Goal: Task Accomplishment & Management: Use online tool/utility

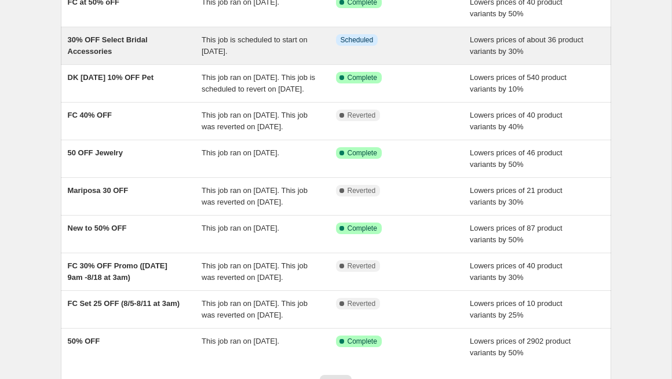
scroll to position [118, 0]
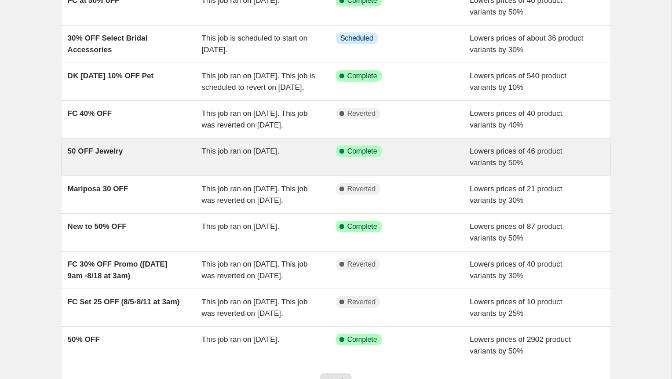
click at [274, 169] on div "This job ran on [DATE]." at bounding box center [269, 156] width 134 height 23
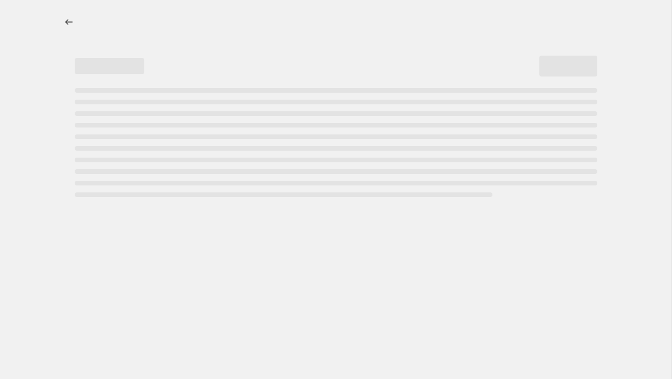
select select "percentage"
select select "tag"
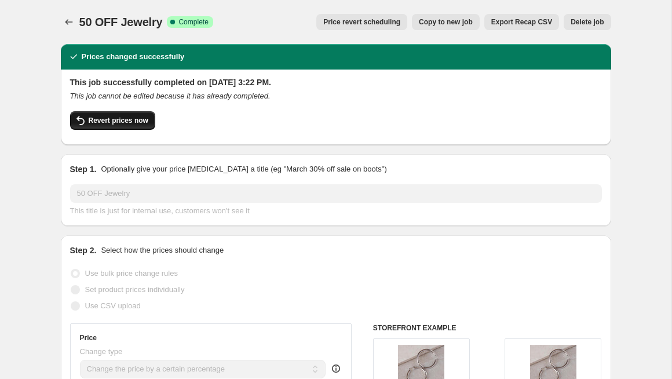
click at [131, 120] on span "Revert prices now" at bounding box center [119, 120] width 60 height 9
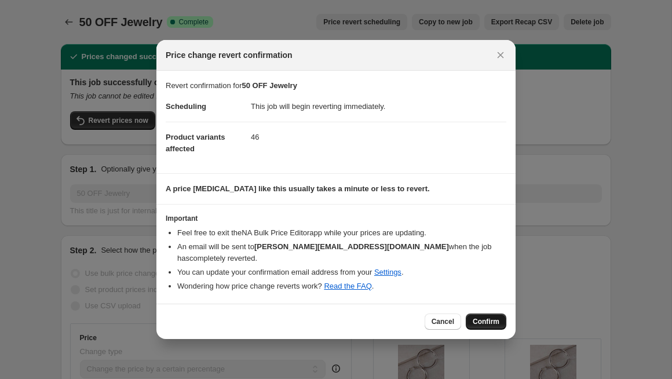
click at [489, 324] on span "Confirm" at bounding box center [486, 321] width 27 height 9
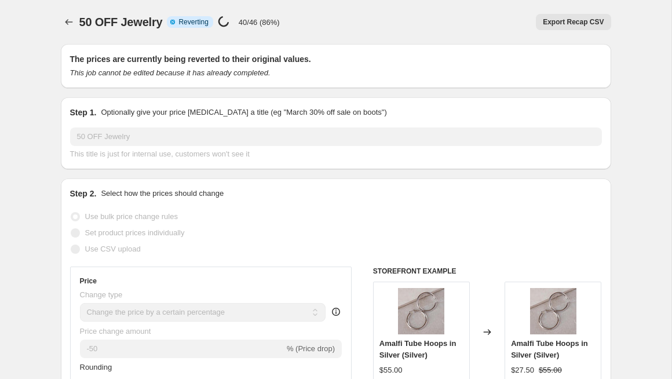
select select "percentage"
select select "tag"
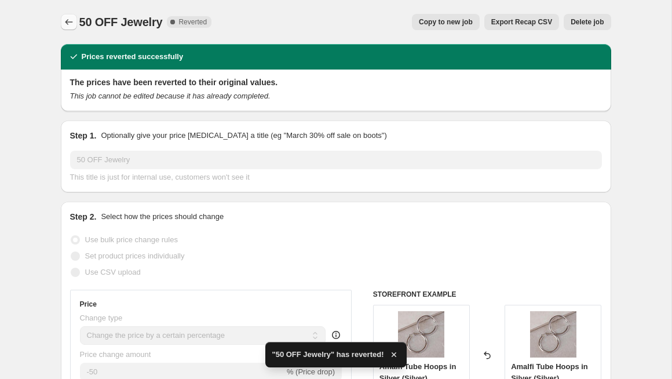
click at [67, 25] on icon "Price change jobs" at bounding box center [69, 22] width 12 height 12
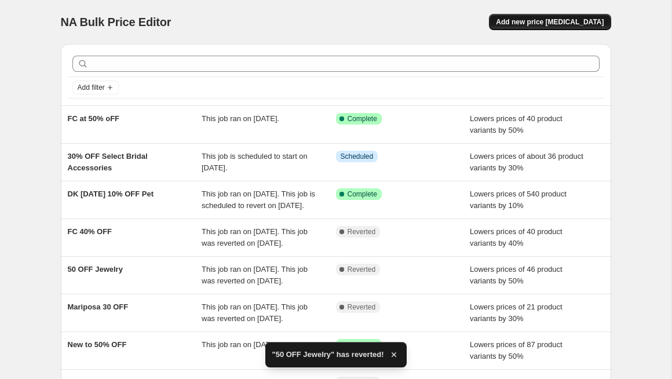
click at [561, 24] on span "Add new price [MEDICAL_DATA]" at bounding box center [550, 21] width 108 height 9
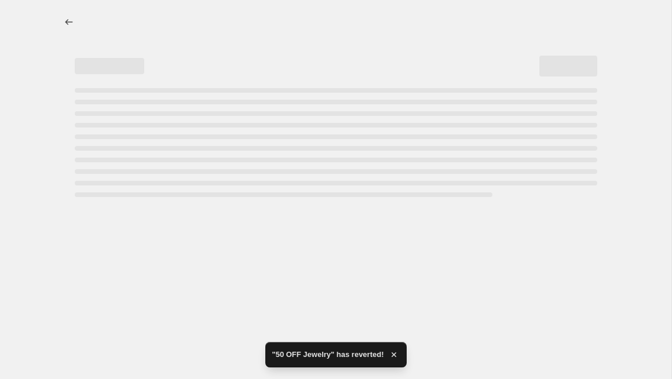
select select "percentage"
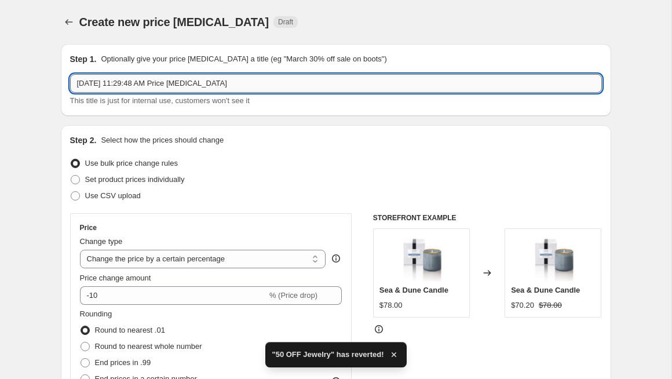
drag, startPoint x: 257, startPoint y: 82, endPoint x: 76, endPoint y: 78, distance: 180.8
click at [76, 78] on input "[DATE] 11:29:48 AM Price [MEDICAL_DATA]" at bounding box center [336, 83] width 532 height 19
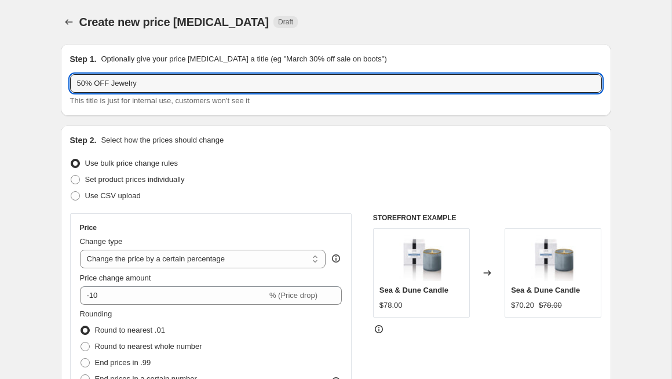
scroll to position [126, 0]
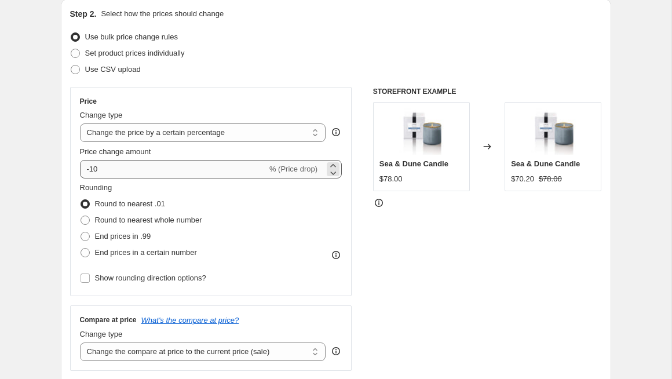
type input "50% OFF Jewelry"
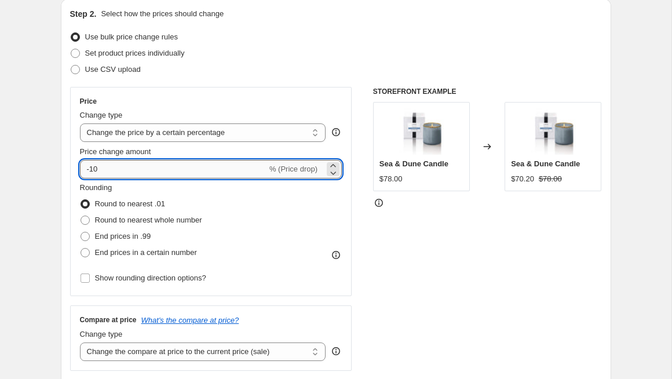
click at [93, 171] on input "-10" at bounding box center [173, 169] width 187 height 19
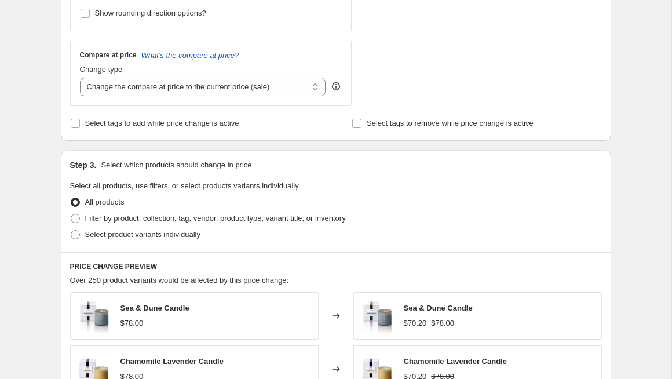
scroll to position [396, 0]
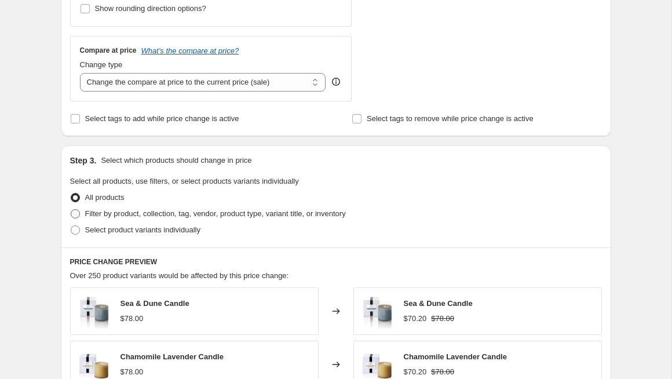
type input "-50"
click at [76, 214] on span at bounding box center [75, 213] width 9 height 9
click at [71, 210] on input "Filter by product, collection, tag, vendor, product type, variant title, or inv…" at bounding box center [71, 209] width 1 height 1
radio input "true"
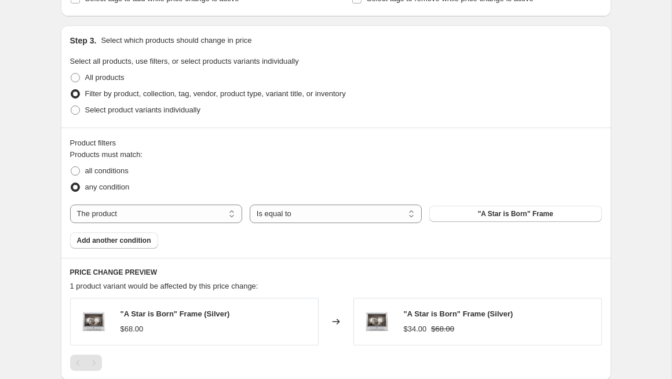
scroll to position [518, 0]
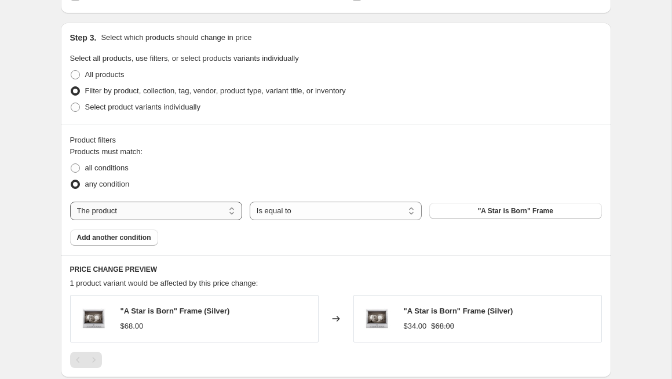
click at [222, 212] on select "The product The product's collection The product's tag The product's vendor The…" at bounding box center [156, 211] width 172 height 19
select select "tag"
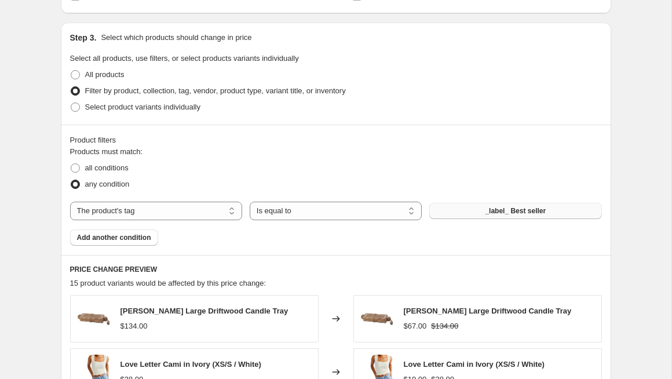
click at [485, 213] on span "_label_ Best seller" at bounding box center [515, 210] width 61 height 9
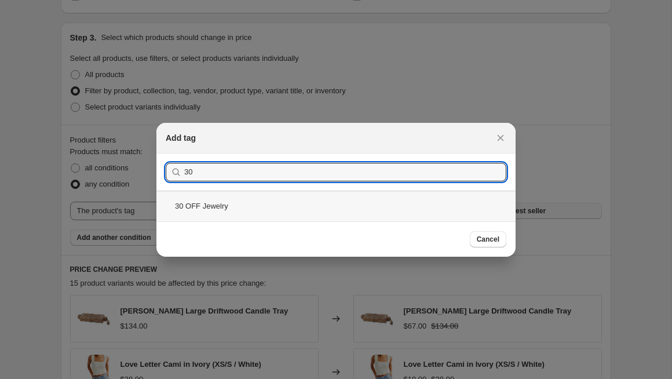
type input "30"
click at [434, 213] on div "30 OFF Jewelry" at bounding box center [335, 206] width 359 height 31
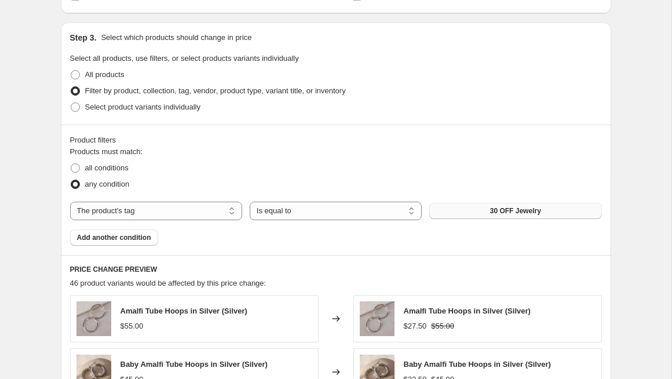
scroll to position [623, 0]
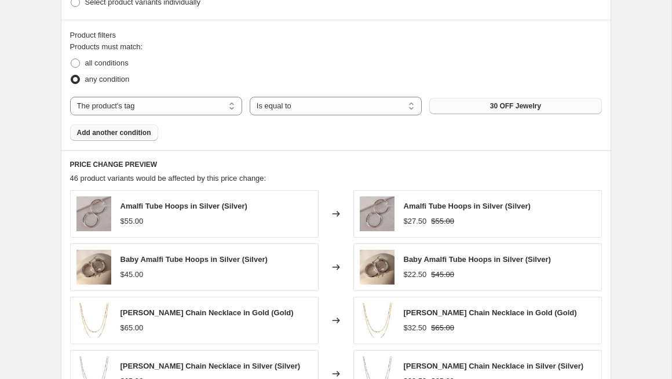
click at [120, 131] on span "Add another condition" at bounding box center [114, 132] width 74 height 9
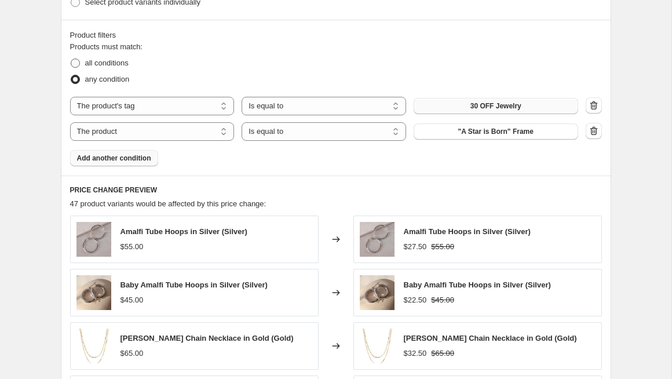
click at [78, 63] on span at bounding box center [75, 63] width 9 height 9
click at [71, 59] on input "all conditions" at bounding box center [71, 59] width 1 height 1
radio input "true"
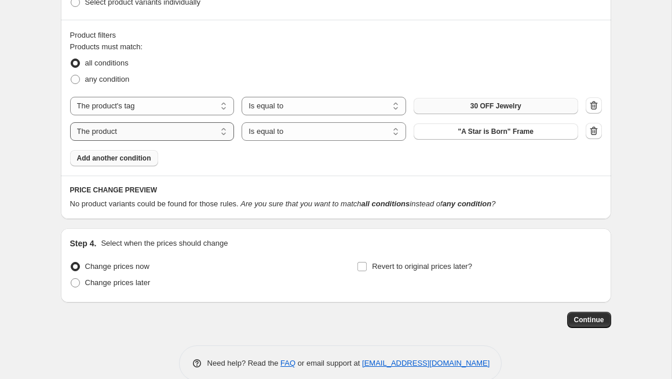
click at [204, 136] on select "The product The product's collection The product's tag The product's vendor The…" at bounding box center [152, 131] width 165 height 19
select select "tag"
click at [341, 133] on select "Is equal to Is not equal to" at bounding box center [324, 131] width 165 height 19
select select "not_equal"
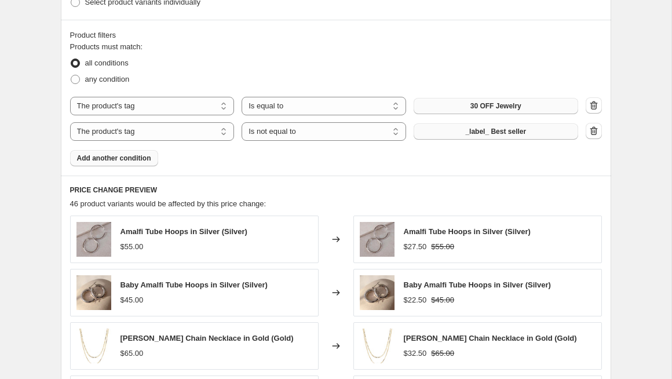
click at [483, 131] on span "_label_ Best seller" at bounding box center [495, 131] width 61 height 9
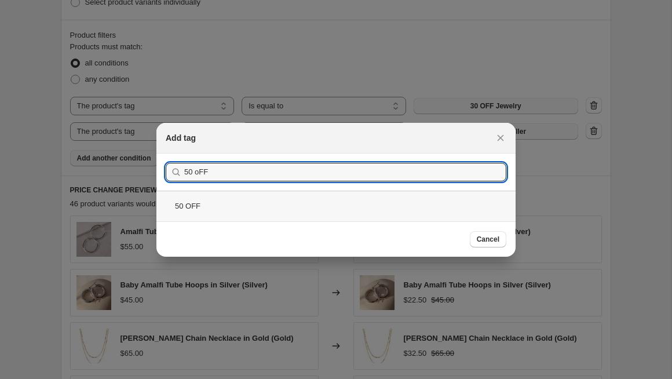
type input "50 oFF"
click at [196, 212] on div "50 OFF" at bounding box center [335, 206] width 359 height 31
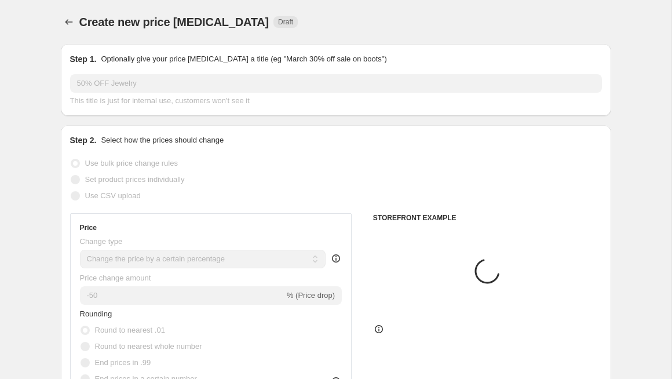
scroll to position [623, 0]
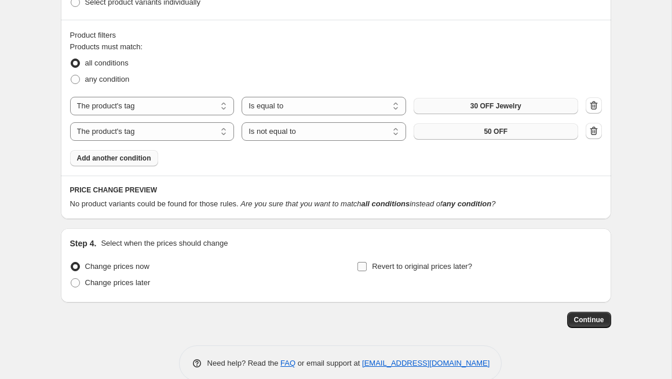
click at [361, 265] on input "Revert to original prices later?" at bounding box center [361, 266] width 9 height 9
checkbox input "true"
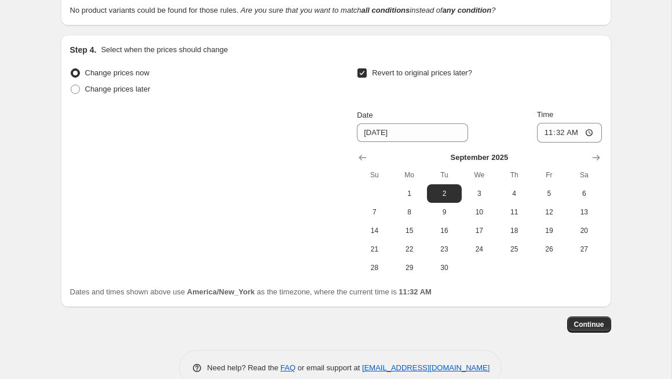
scroll to position [821, 0]
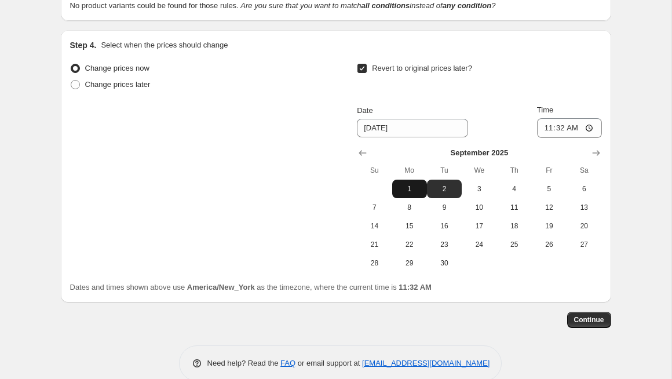
click at [414, 188] on span "1" at bounding box center [409, 188] width 25 height 9
type input "[DATE]"
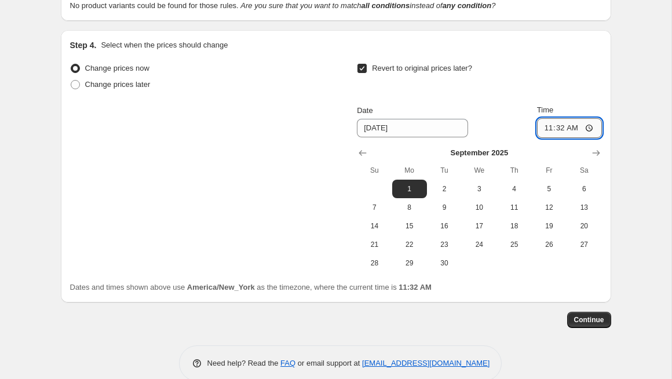
click at [562, 127] on input "11:32" at bounding box center [569, 128] width 65 height 20
click at [557, 128] on input "11:32" at bounding box center [569, 128] width 65 height 20
click at [589, 127] on input "11:32" at bounding box center [569, 128] width 65 height 20
click at [586, 79] on div "Revert to original prices later?" at bounding box center [479, 77] width 244 height 35
click at [551, 129] on input "00:55" at bounding box center [569, 128] width 65 height 20
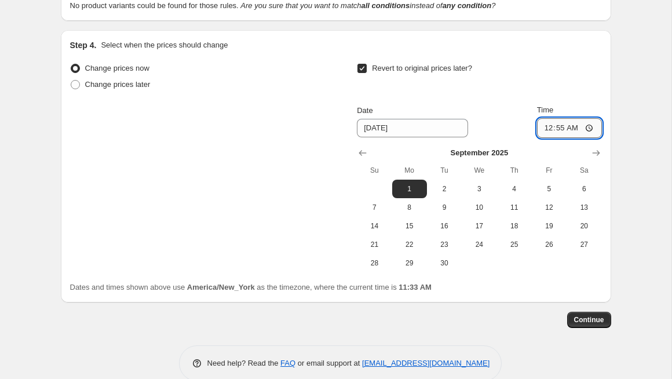
click at [549, 127] on input "00:55" at bounding box center [569, 128] width 65 height 20
click at [556, 127] on input "00:55" at bounding box center [569, 128] width 65 height 20
click at [567, 129] on input "00:55" at bounding box center [569, 128] width 65 height 20
click at [574, 129] on input "00:55" at bounding box center [569, 128] width 65 height 20
click at [586, 127] on input "00:55" at bounding box center [569, 128] width 65 height 20
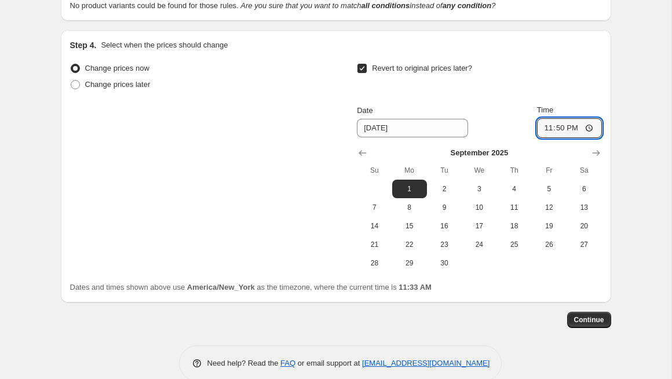
type input "23:50"
click at [569, 93] on div "Revert to original prices later?" at bounding box center [479, 77] width 244 height 35
click at [585, 320] on span "Continue" at bounding box center [589, 319] width 30 height 9
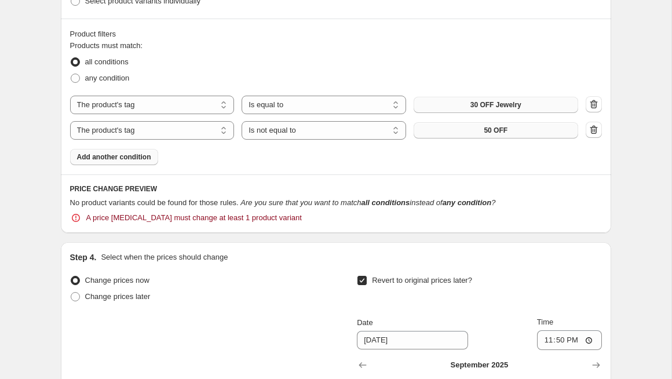
scroll to position [692, 0]
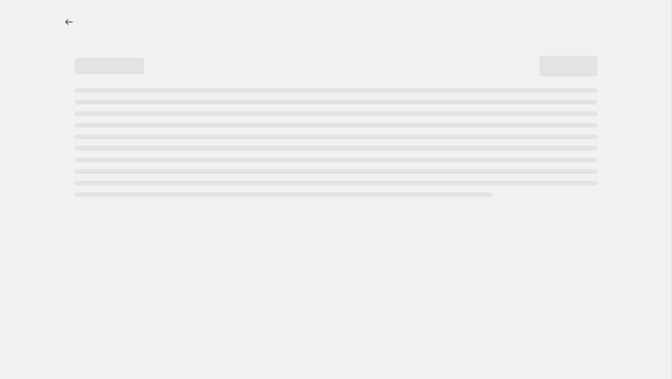
select select "percentage"
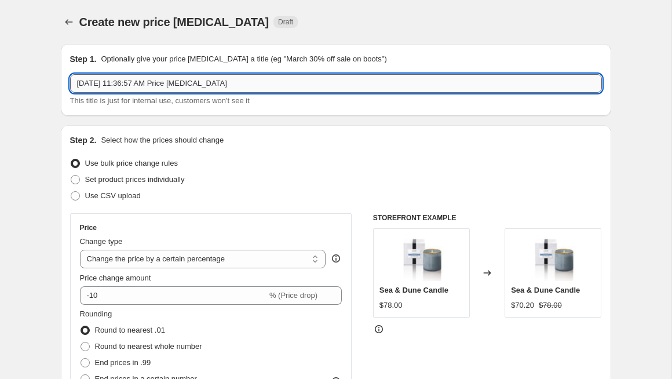
drag, startPoint x: 242, startPoint y: 86, endPoint x: 70, endPoint y: 76, distance: 172.9
click at [70, 76] on input "Aug 26, 2025, 11:36:57 AM Price change job" at bounding box center [336, 83] width 532 height 19
type input "50 OFF Jewelry"
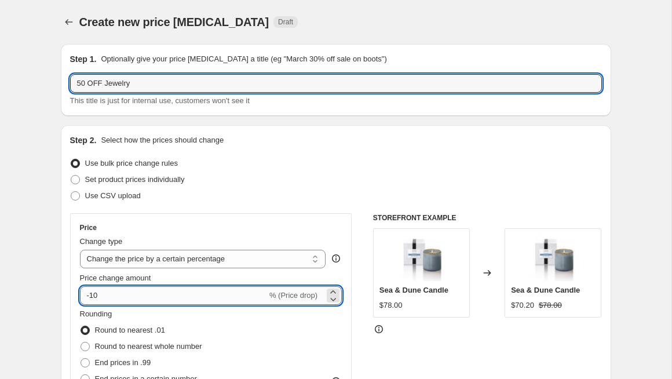
click at [95, 297] on input "-10" at bounding box center [173, 295] width 187 height 19
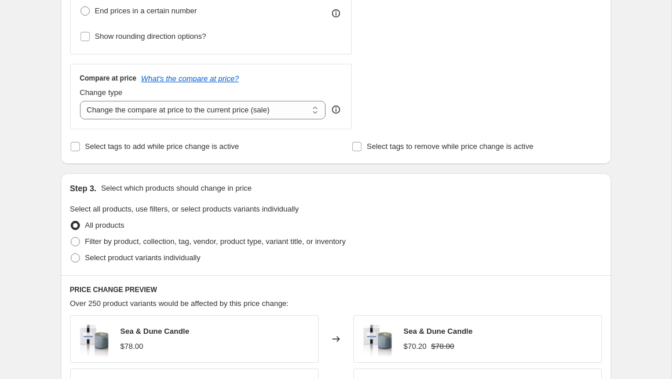
scroll to position [367, 0]
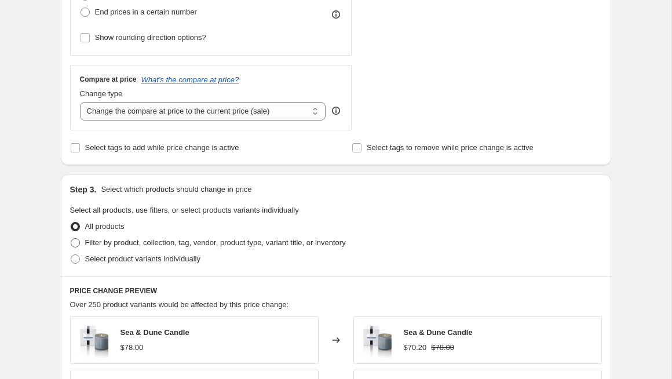
type input "-50"
click at [75, 243] on span at bounding box center [75, 242] width 9 height 9
click at [71, 239] on input "Filter by product, collection, tag, vendor, product type, variant title, or inv…" at bounding box center [71, 238] width 1 height 1
radio input "true"
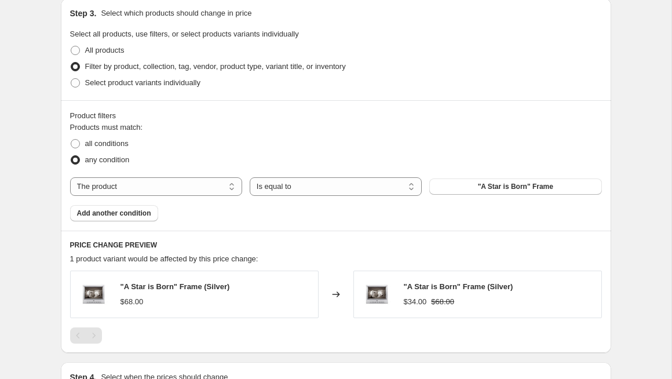
scroll to position [558, 0]
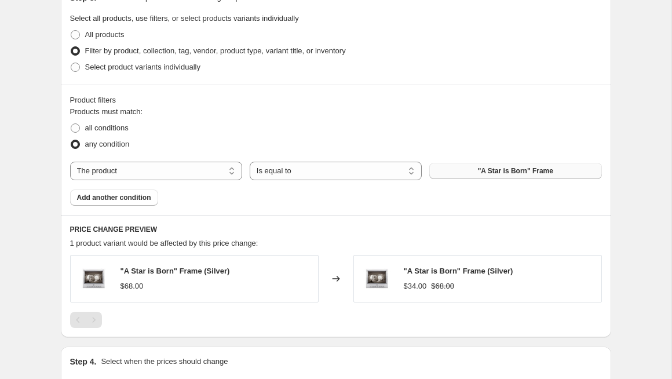
click at [498, 171] on span ""A Star is Born" Frame" at bounding box center [515, 170] width 75 height 9
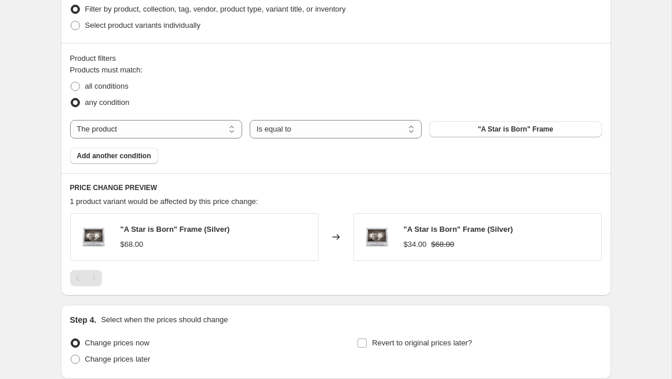
scroll to position [601, 0]
click at [170, 124] on select "The product The product's collection The product's tag The product's vendor The…" at bounding box center [156, 128] width 172 height 19
select select "tag"
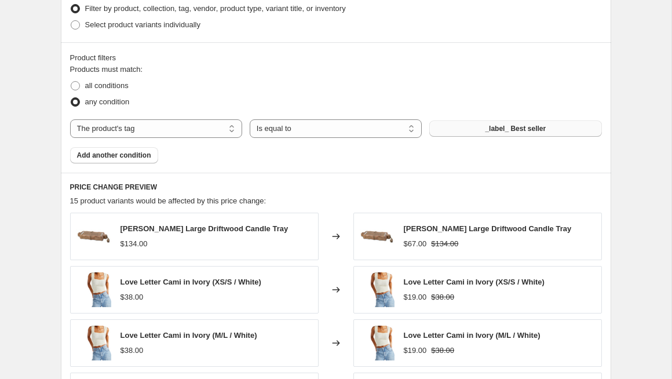
click at [514, 129] on span "_label_ Best seller" at bounding box center [515, 128] width 61 height 9
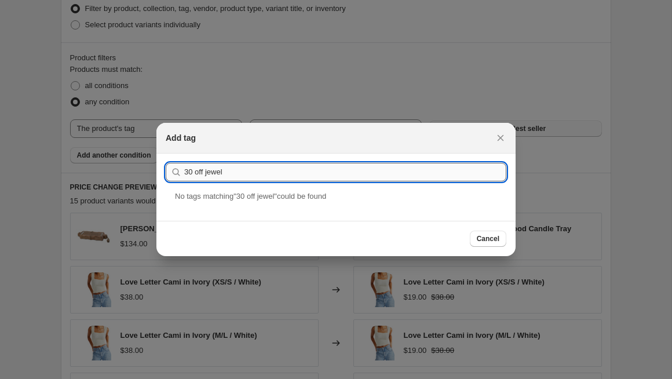
drag, startPoint x: 232, startPoint y: 172, endPoint x: 196, endPoint y: 172, distance: 35.9
click at [196, 172] on input "30 off jewel" at bounding box center [345, 172] width 322 height 19
type input "30 OFF Jewelry"
click at [166, 154] on button "Submit" at bounding box center [182, 160] width 33 height 12
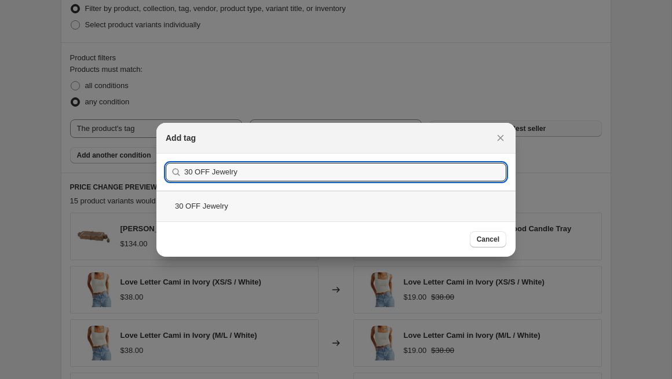
click at [213, 204] on div "30 OFF Jewelry" at bounding box center [335, 206] width 359 height 31
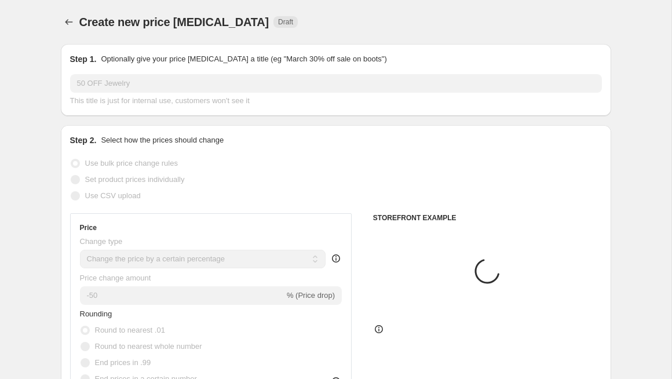
scroll to position [601, 0]
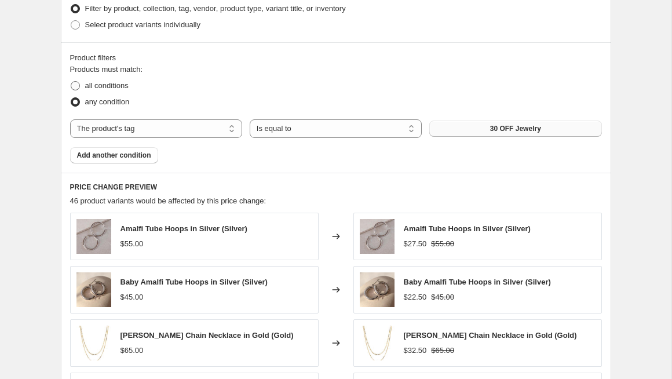
click at [77, 86] on span at bounding box center [75, 85] width 9 height 9
click at [71, 82] on input "all conditions" at bounding box center [71, 81] width 1 height 1
radio input "true"
click at [101, 155] on span "Add another condition" at bounding box center [114, 155] width 74 height 9
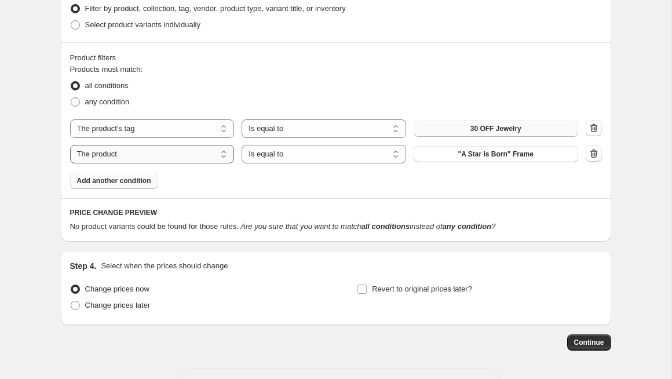
click at [129, 158] on select "The product The product's collection The product's tag The product's vendor The…" at bounding box center [152, 154] width 165 height 19
select select "tag"
click at [290, 156] on select "Is equal to Is not equal to" at bounding box center [324, 154] width 165 height 19
select select "not_equal"
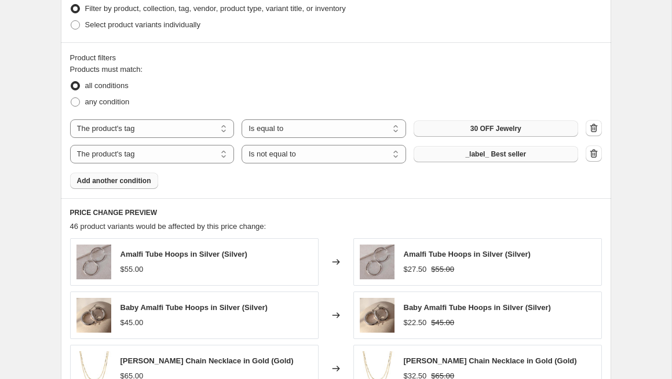
click at [506, 155] on span "_label_ Best seller" at bounding box center [495, 153] width 61 height 9
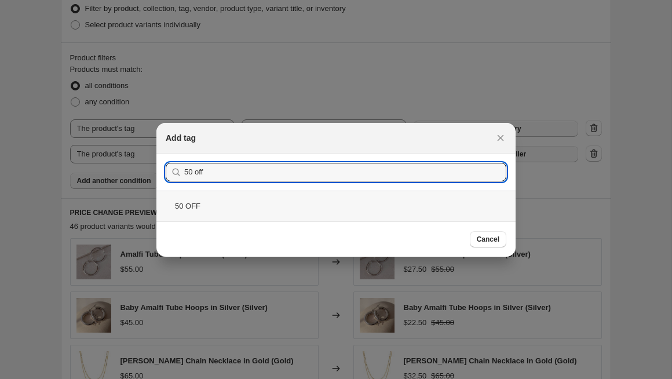
type input "50 off"
click at [431, 204] on div "50 OFF" at bounding box center [335, 206] width 359 height 31
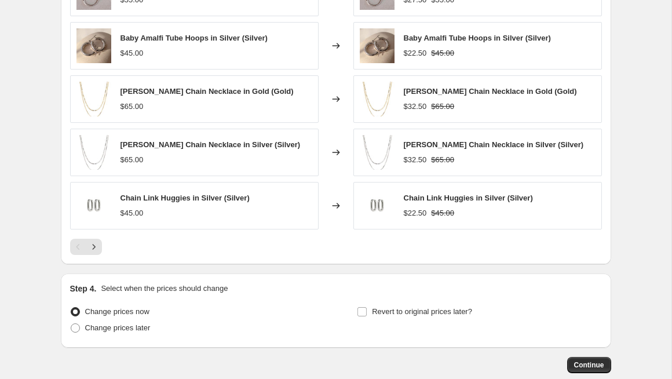
scroll to position [935, 0]
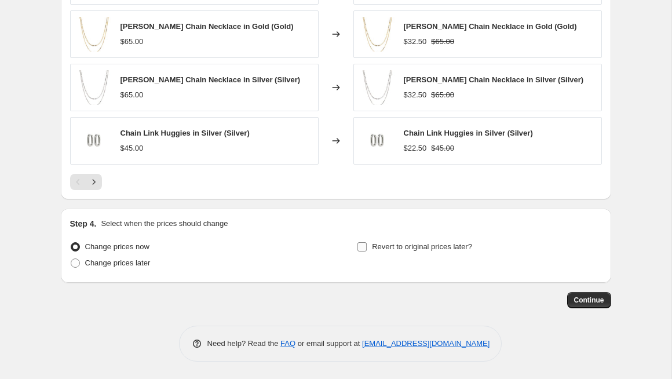
click at [363, 244] on input "Revert to original prices later?" at bounding box center [361, 246] width 9 height 9
checkbox input "true"
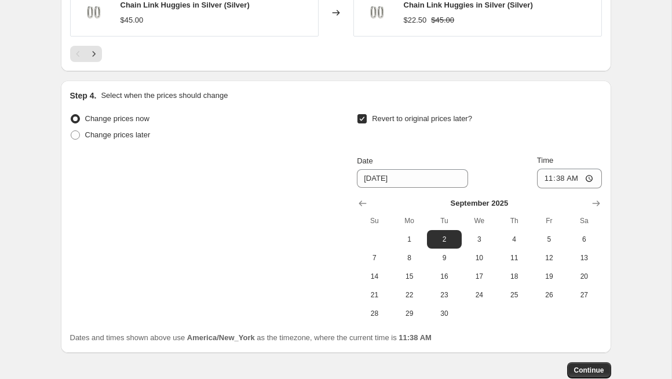
scroll to position [1061, 0]
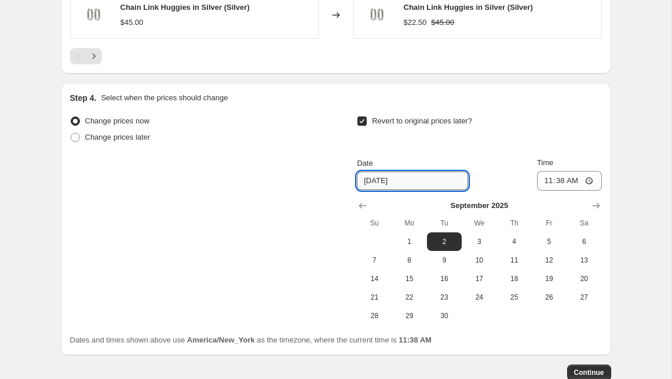
click at [427, 180] on input "[DATE]" at bounding box center [412, 180] width 111 height 19
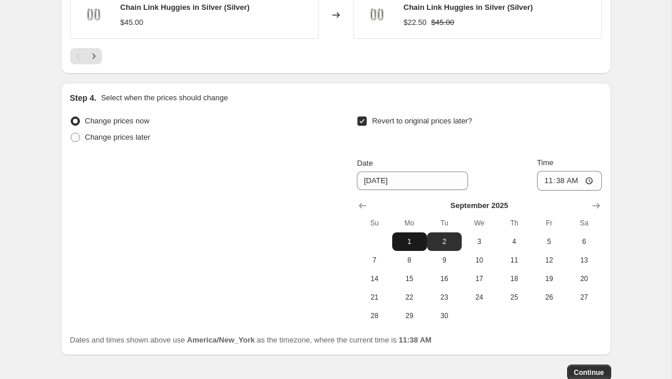
click at [408, 243] on span "1" at bounding box center [409, 241] width 25 height 9
type input "[DATE]"
click at [568, 179] on input "11:38" at bounding box center [569, 181] width 65 height 20
click at [592, 181] on input "11:38" at bounding box center [569, 181] width 65 height 20
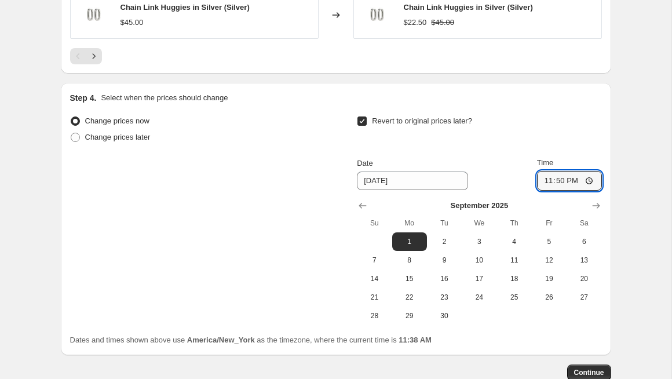
type input "23:50"
click at [571, 118] on div "Revert to original prices later?" at bounding box center [479, 130] width 244 height 35
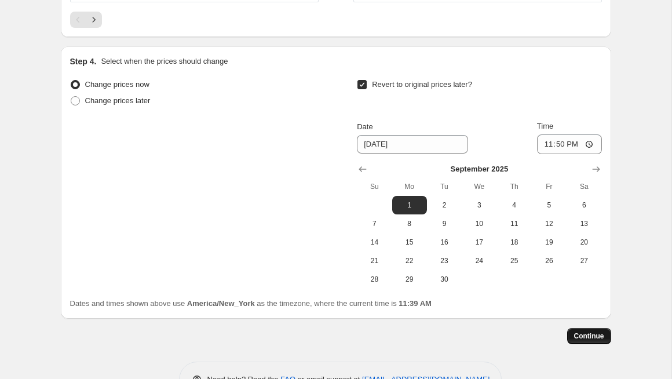
click at [581, 335] on span "Continue" at bounding box center [589, 335] width 30 height 9
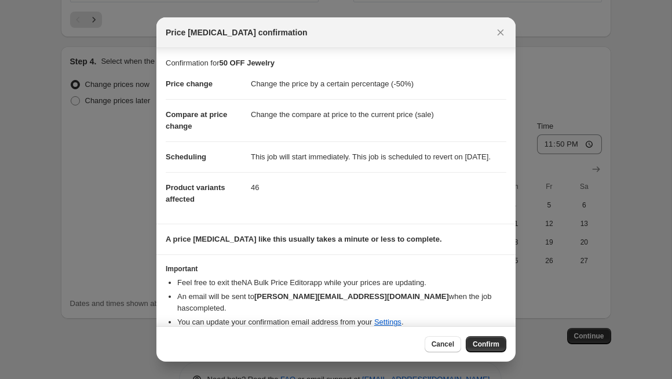
scroll to position [13, 0]
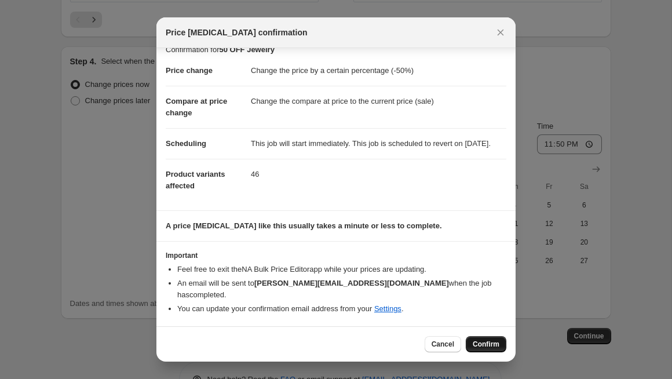
click at [483, 343] on span "Confirm" at bounding box center [486, 343] width 27 height 9
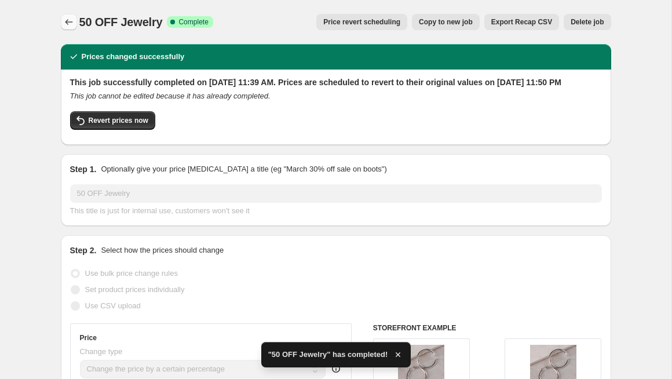
click at [68, 22] on icon "Price change jobs" at bounding box center [69, 22] width 8 height 6
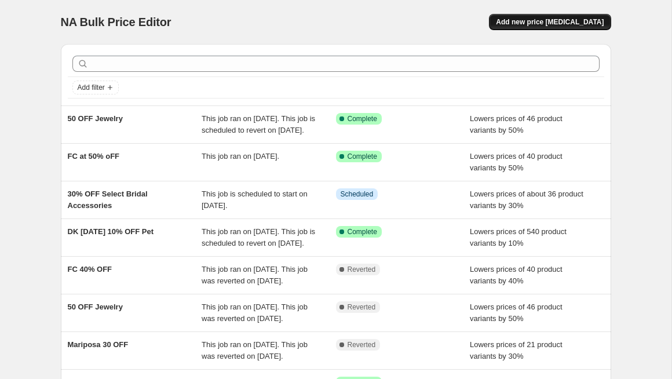
click at [558, 22] on span "Add new price [MEDICAL_DATA]" at bounding box center [550, 21] width 108 height 9
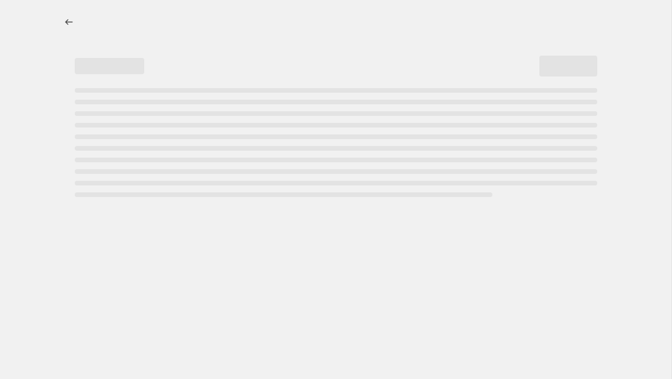
select select "percentage"
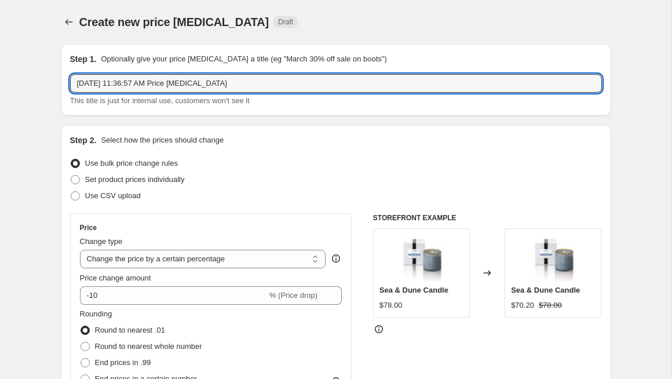
drag, startPoint x: 243, startPoint y: 81, endPoint x: 68, endPoint y: 81, distance: 174.9
click at [67, 82] on div "Step 1. Optionally give your price change job a title (eg "March 30% off sale o…" at bounding box center [336, 80] width 550 height 72
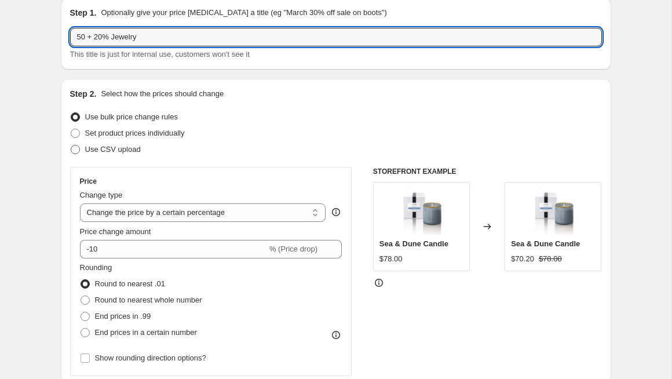
scroll to position [78, 0]
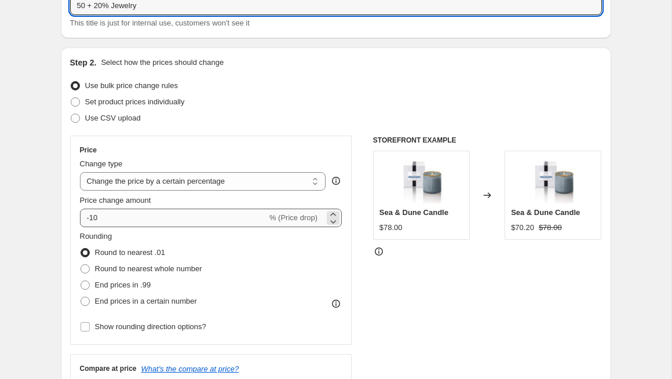
type input "50 + 20% Jewelry"
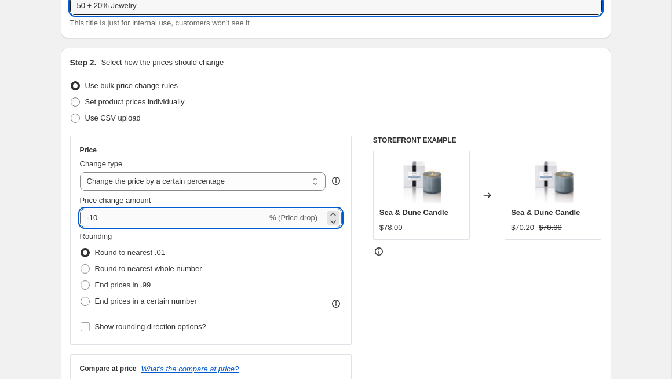
click at [94, 221] on input "-10" at bounding box center [173, 218] width 187 height 19
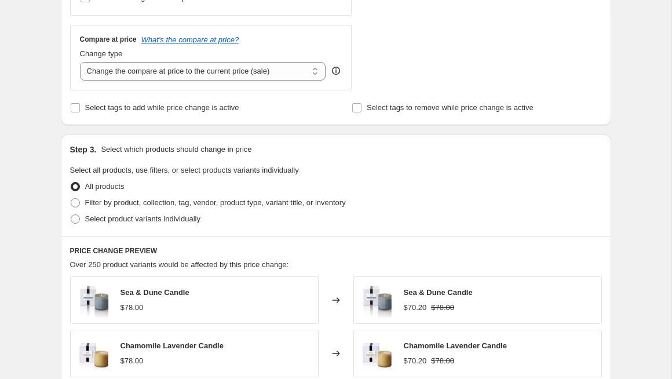
scroll to position [429, 0]
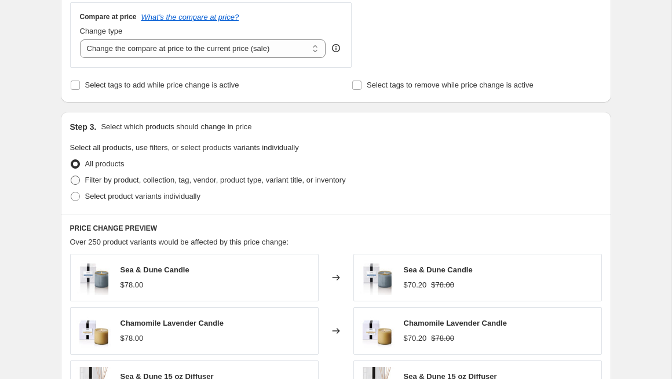
type input "-60"
click at [76, 180] on span at bounding box center [75, 180] width 9 height 9
click at [71, 176] on input "Filter by product, collection, tag, vendor, product type, variant title, or inv…" at bounding box center [71, 176] width 1 height 1
radio input "true"
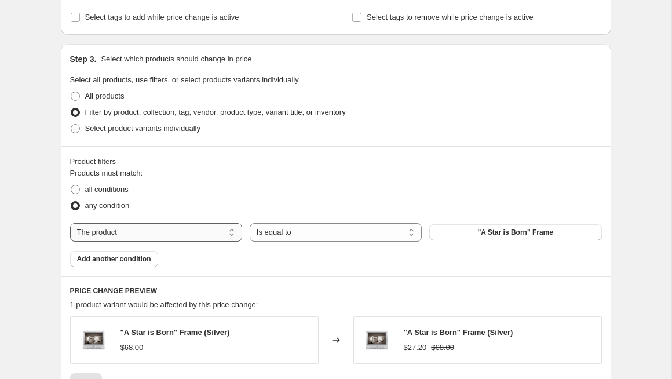
scroll to position [498, 0]
click at [210, 230] on select "The product The product's collection The product's tag The product's vendor The…" at bounding box center [156, 231] width 172 height 19
select select "tag"
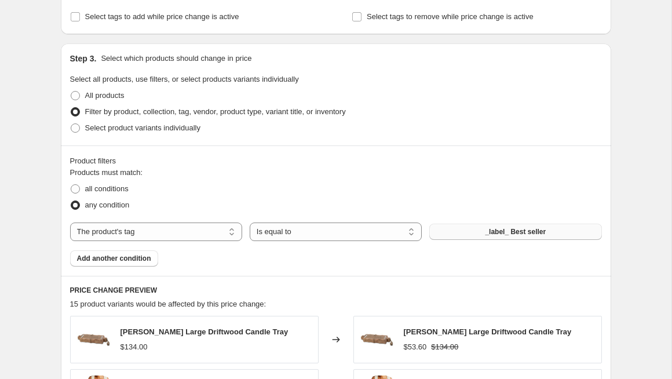
click at [524, 230] on span "_label_ Best seller" at bounding box center [515, 231] width 61 height 9
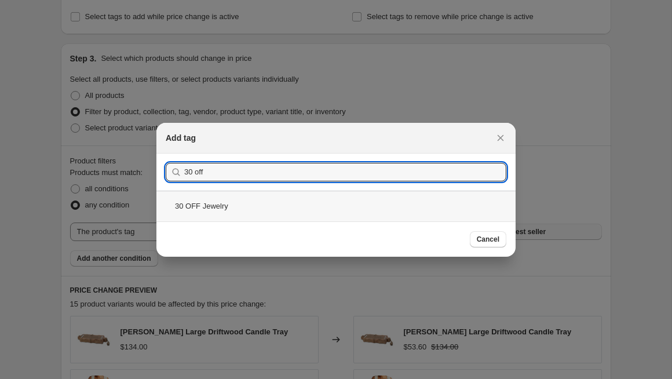
type input "30 off"
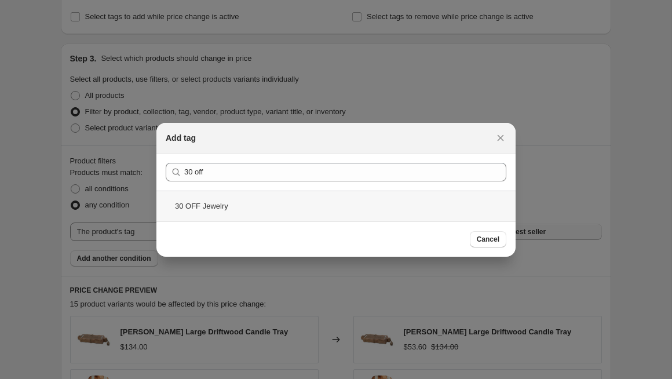
click at [257, 209] on div "30 OFF Jewelry" at bounding box center [335, 206] width 359 height 31
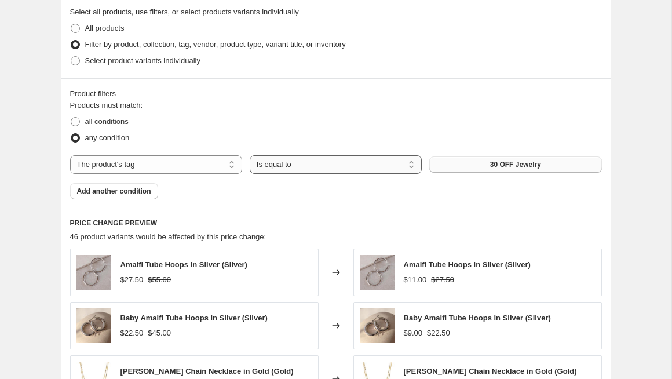
scroll to position [581, 0]
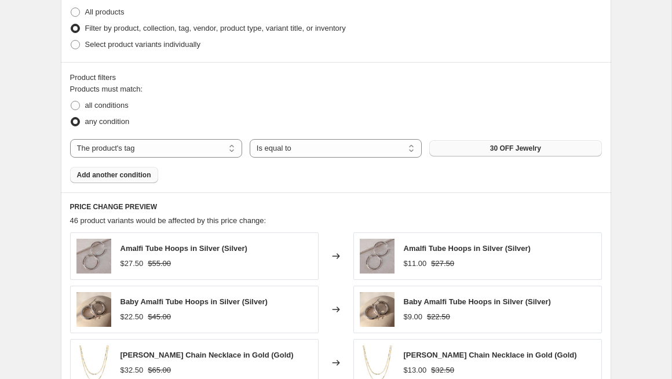
click at [137, 176] on span "Add another condition" at bounding box center [114, 174] width 74 height 9
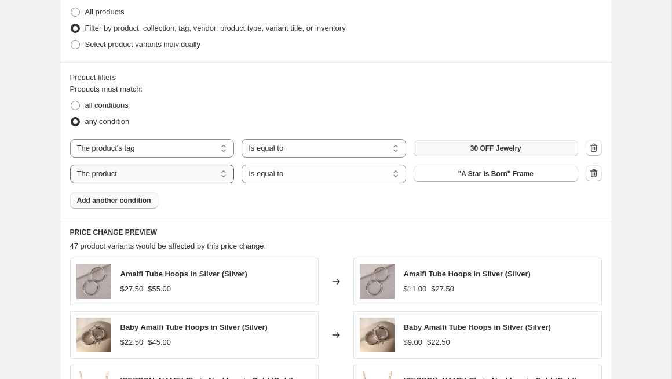
click at [138, 177] on select "The product The product's collection The product's tag The product's vendor The…" at bounding box center [152, 174] width 165 height 19
select select "tag"
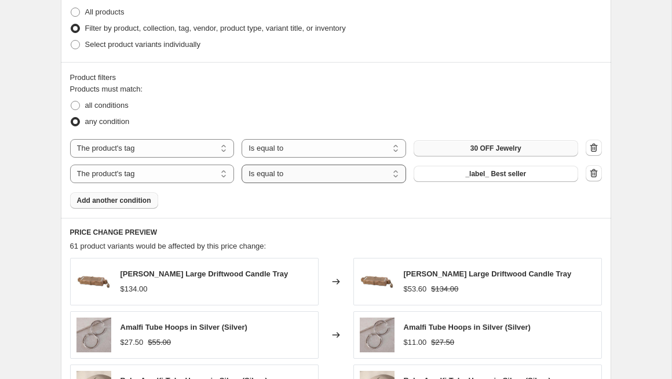
click at [304, 175] on select "Is equal to Is not equal to" at bounding box center [324, 174] width 165 height 19
select select "not_equal"
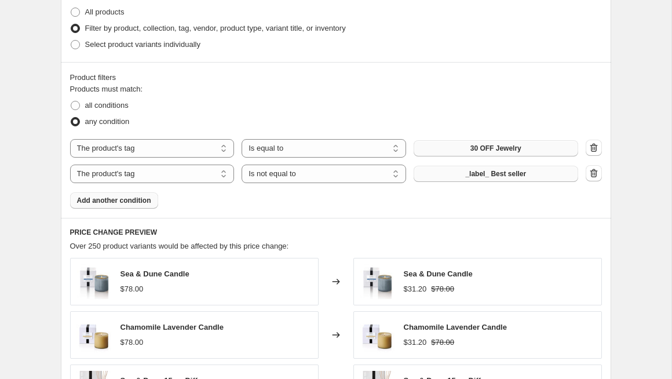
click at [479, 174] on span "_label_ Best seller" at bounding box center [495, 173] width 61 height 9
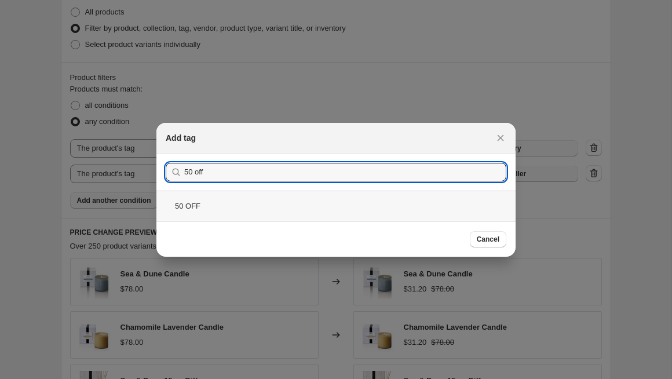
type input "50 off"
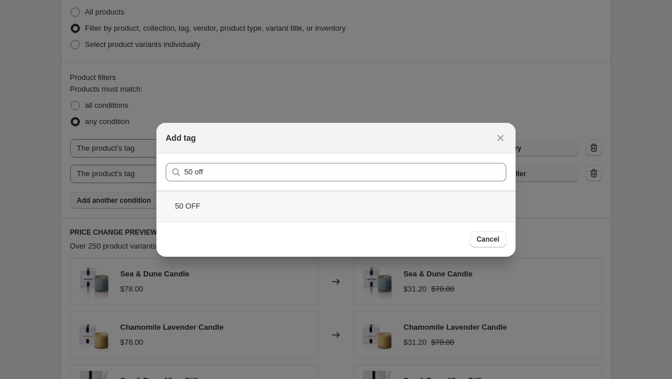
click at [466, 204] on div "50 OFF" at bounding box center [335, 206] width 359 height 31
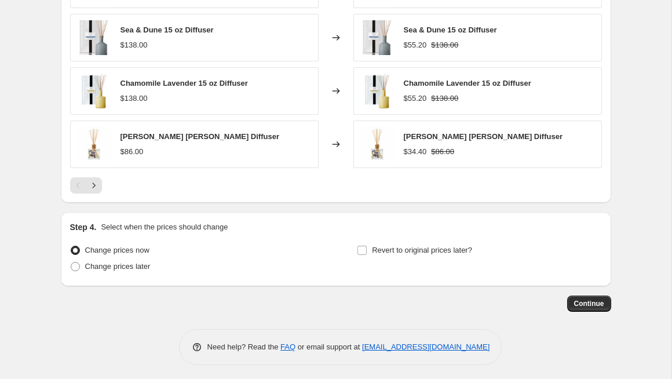
scroll to position [935, 0]
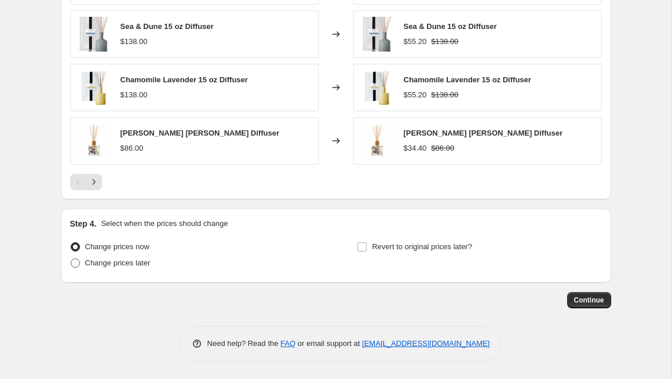
click at [74, 265] on span at bounding box center [75, 262] width 9 height 9
click at [71, 259] on input "Change prices later" at bounding box center [71, 258] width 1 height 1
radio input "true"
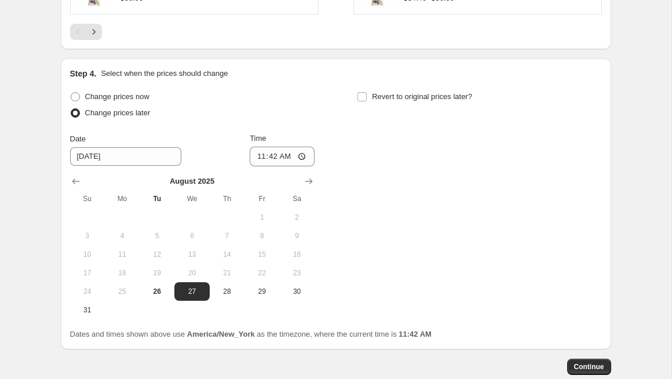
scroll to position [1102, 0]
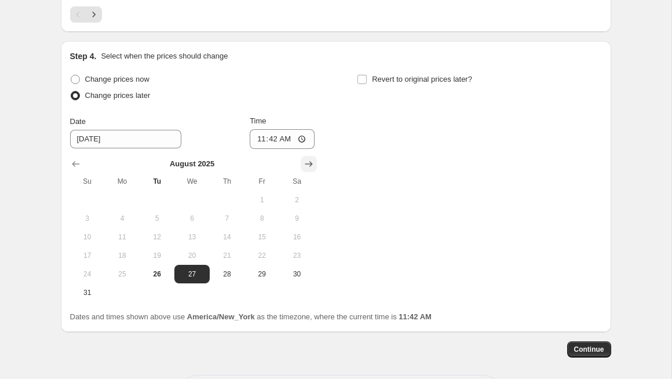
click at [310, 165] on icon "Show next month, September 2025" at bounding box center [309, 164] width 12 height 12
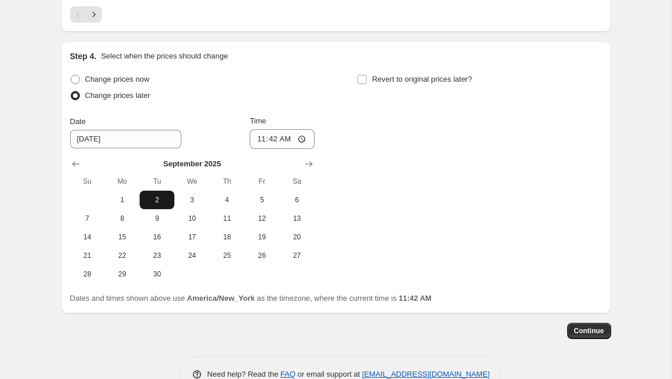
click at [161, 199] on span "2" at bounding box center [156, 199] width 25 height 9
type input "[DATE]"
click at [275, 139] on input "11:42" at bounding box center [282, 139] width 65 height 20
click at [301, 140] on input "11:42" at bounding box center [282, 139] width 65 height 20
type input "00:05"
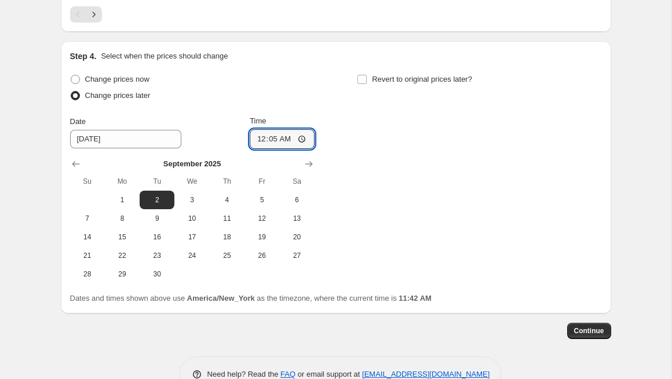
click at [412, 182] on div "Change prices now Change prices later Date 9/2/2025 Time 00:05 September 2025 S…" at bounding box center [336, 177] width 532 height 212
click at [584, 333] on span "Continue" at bounding box center [589, 330] width 30 height 9
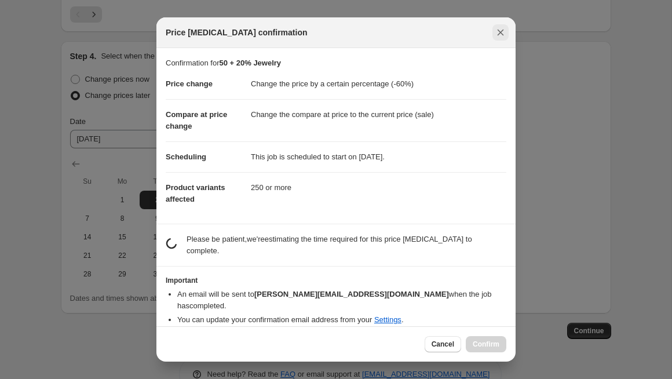
click at [503, 33] on icon "Close" at bounding box center [501, 33] width 12 height 12
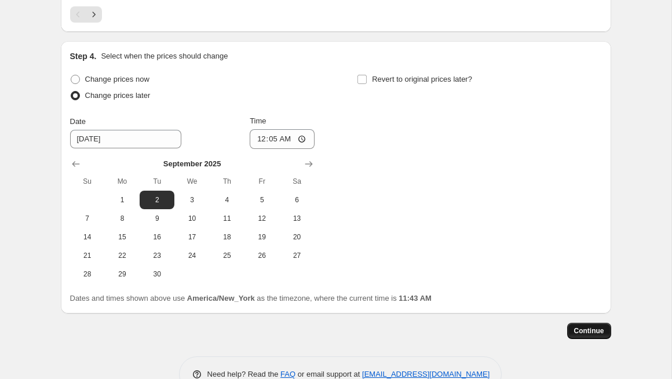
click at [579, 335] on span "Continue" at bounding box center [589, 330] width 30 height 9
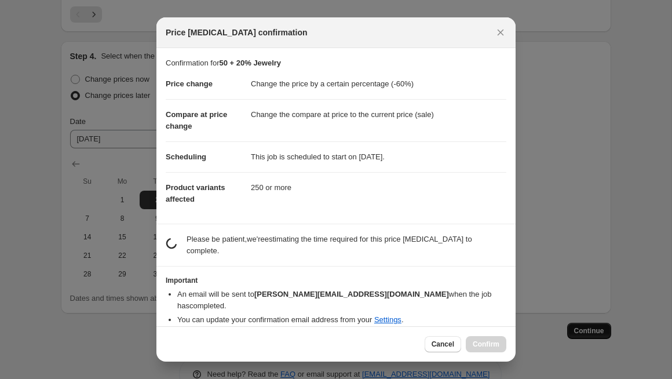
scroll to position [0, 0]
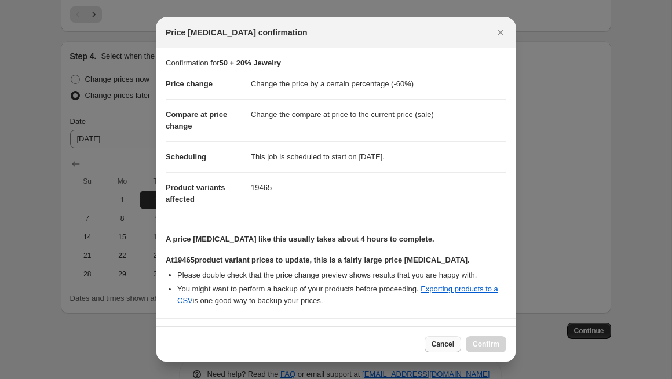
click at [436, 348] on span "Cancel" at bounding box center [443, 343] width 23 height 9
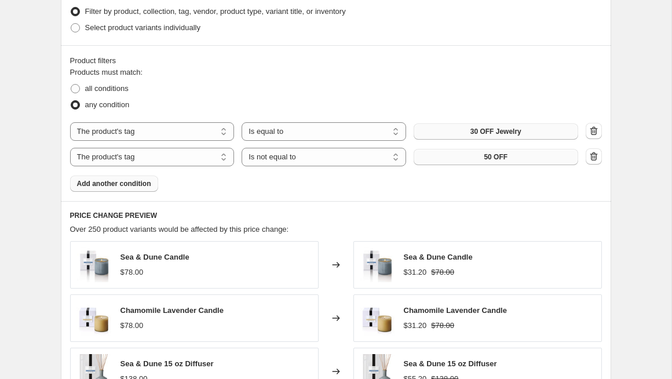
scroll to position [593, 0]
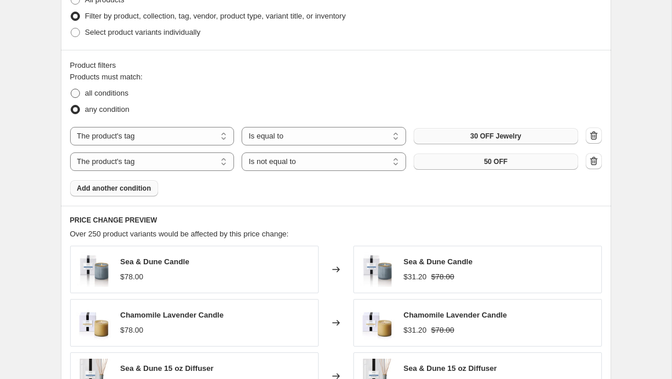
click at [77, 93] on span at bounding box center [75, 93] width 9 height 9
click at [71, 89] on input "all conditions" at bounding box center [71, 89] width 1 height 1
radio input "true"
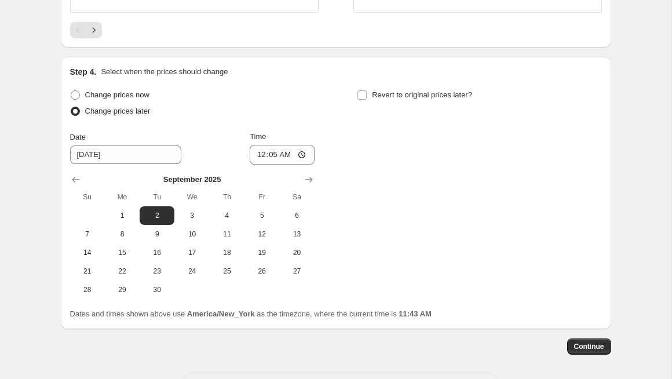
scroll to position [1133, 0]
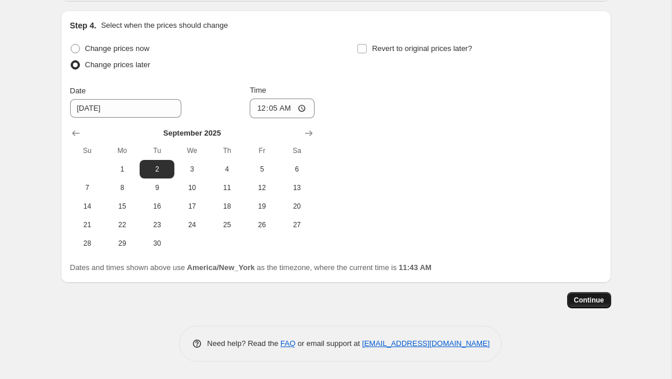
click at [587, 298] on span "Continue" at bounding box center [589, 299] width 30 height 9
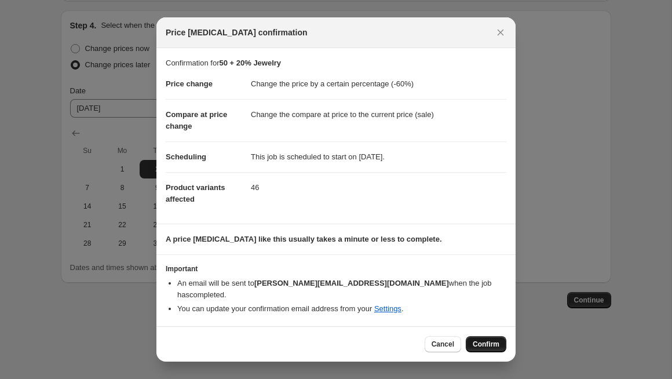
click at [484, 339] on span "Confirm" at bounding box center [486, 343] width 27 height 9
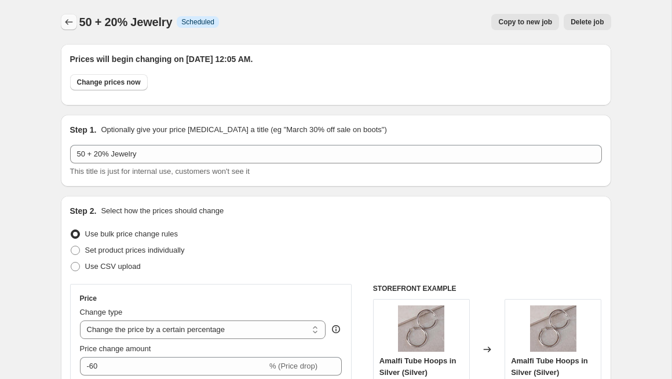
click at [68, 21] on icon "Price change jobs" at bounding box center [69, 22] width 12 height 12
